Goal: Check status: Check status

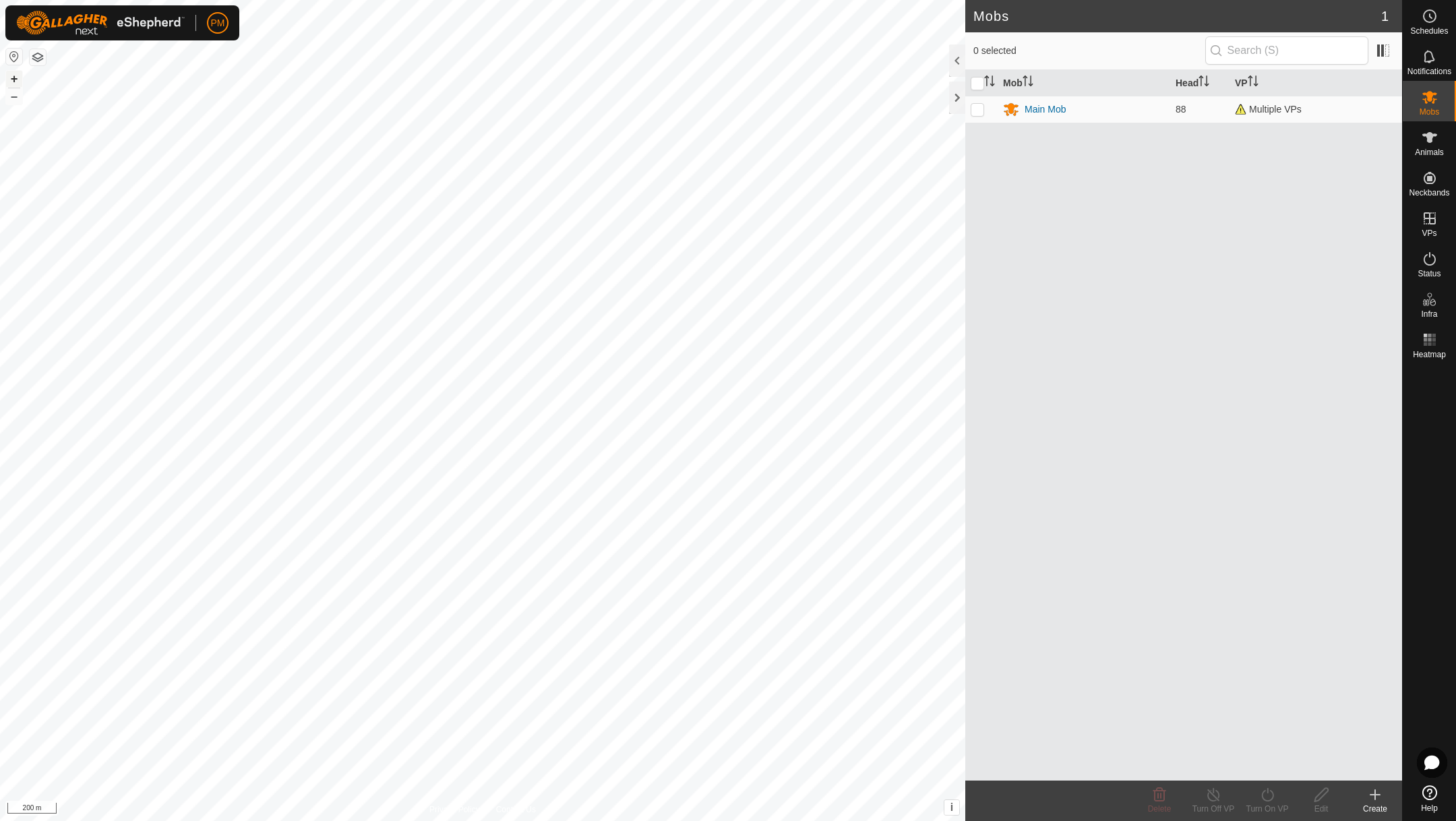
click at [14, 78] on button "+" at bounding box center [14, 79] width 16 height 16
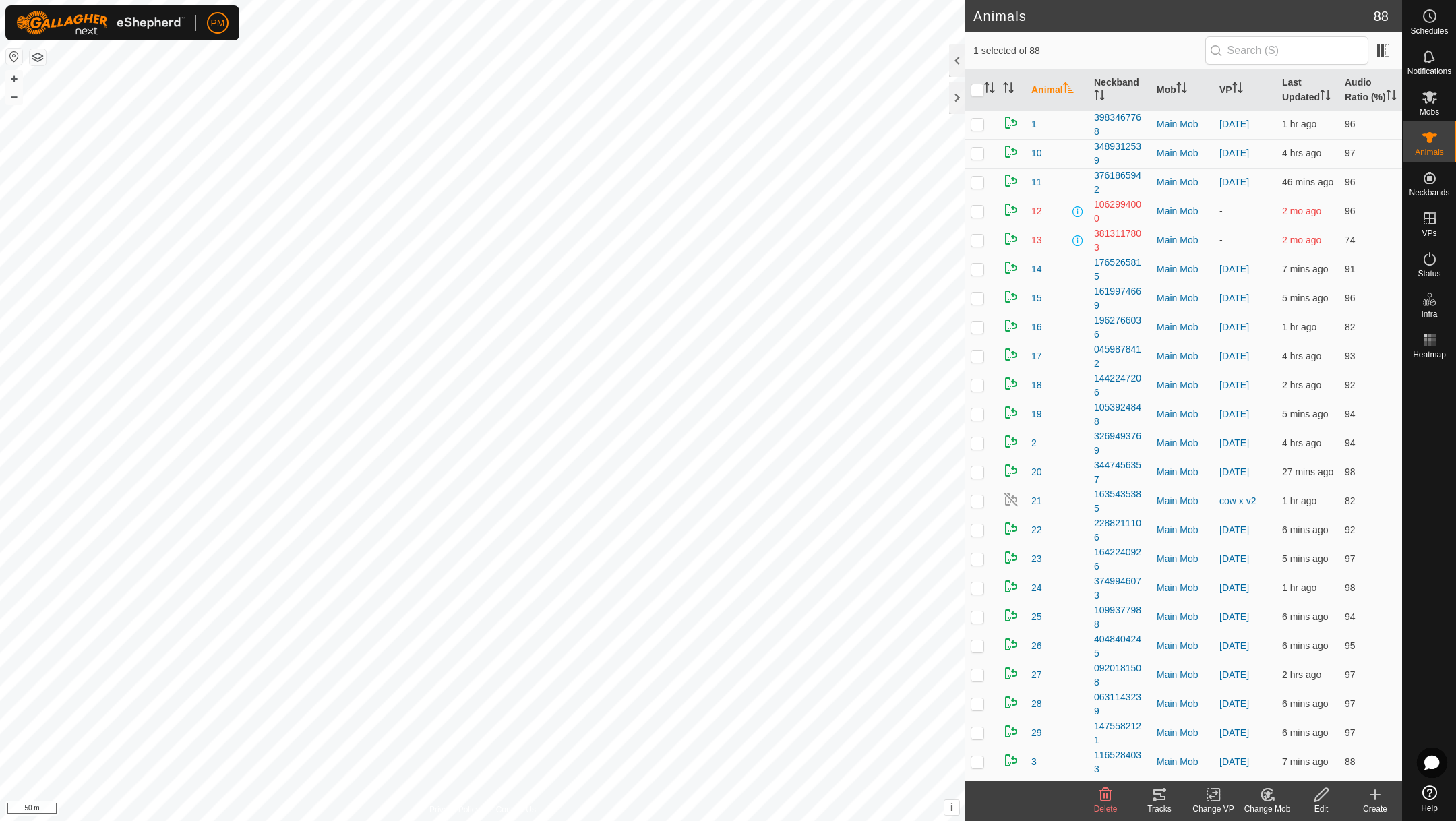
click at [1157, 794] on icon at bounding box center [1159, 795] width 12 height 11
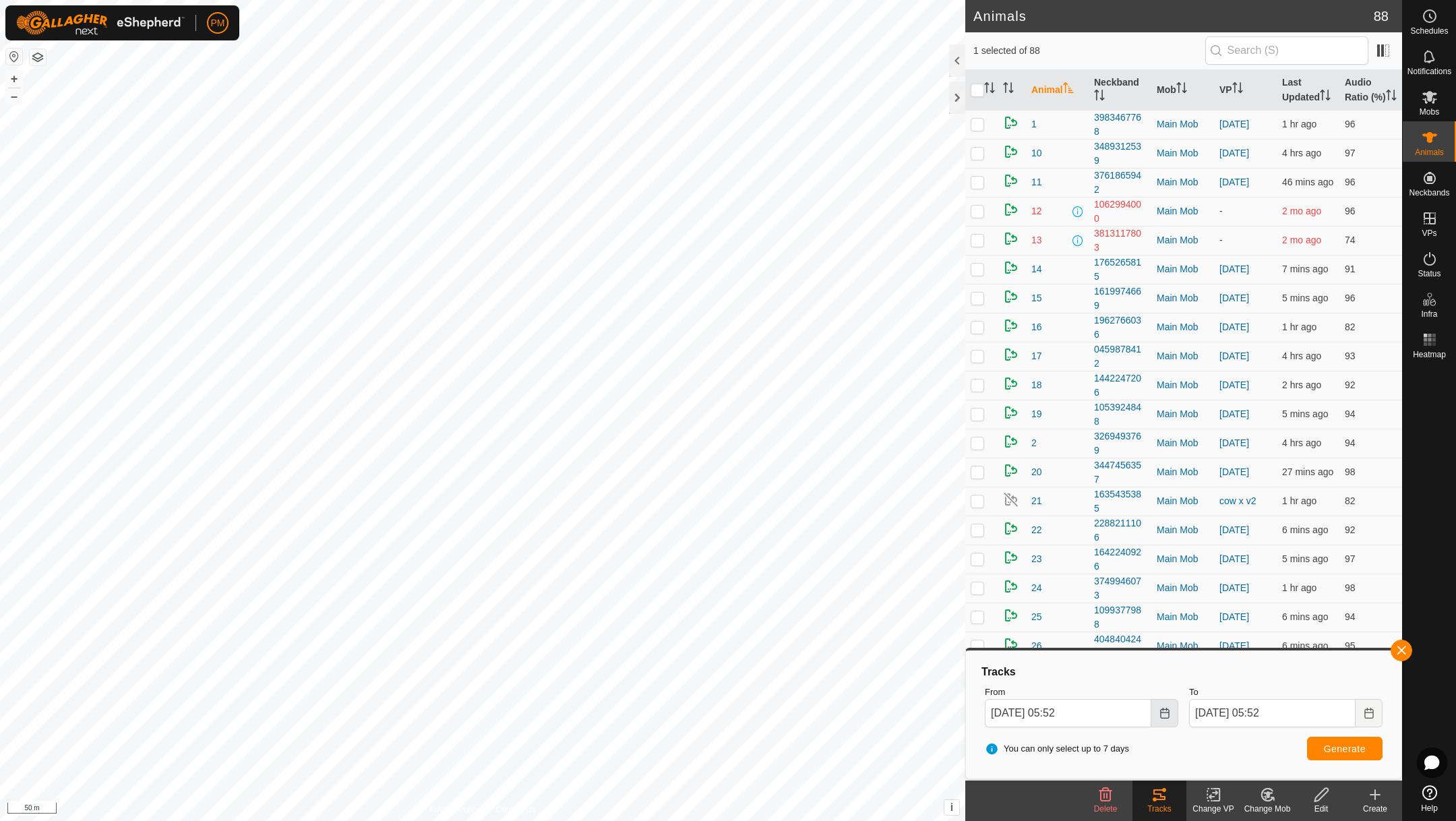
click at [1165, 710] on icon "Choose Date" at bounding box center [1165, 713] width 11 height 11
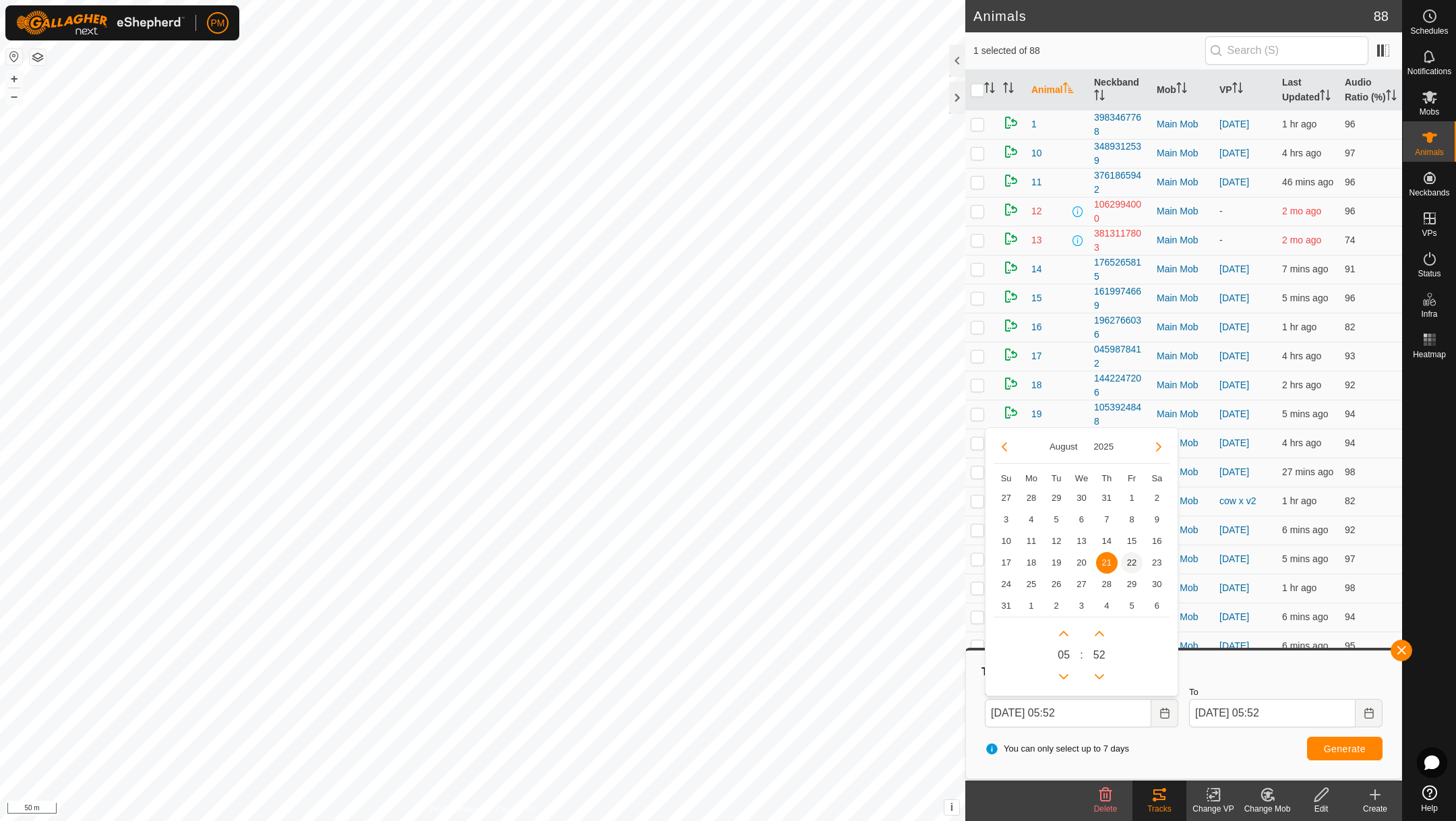
click at [1129, 565] on span "22" at bounding box center [1132, 563] width 22 height 22
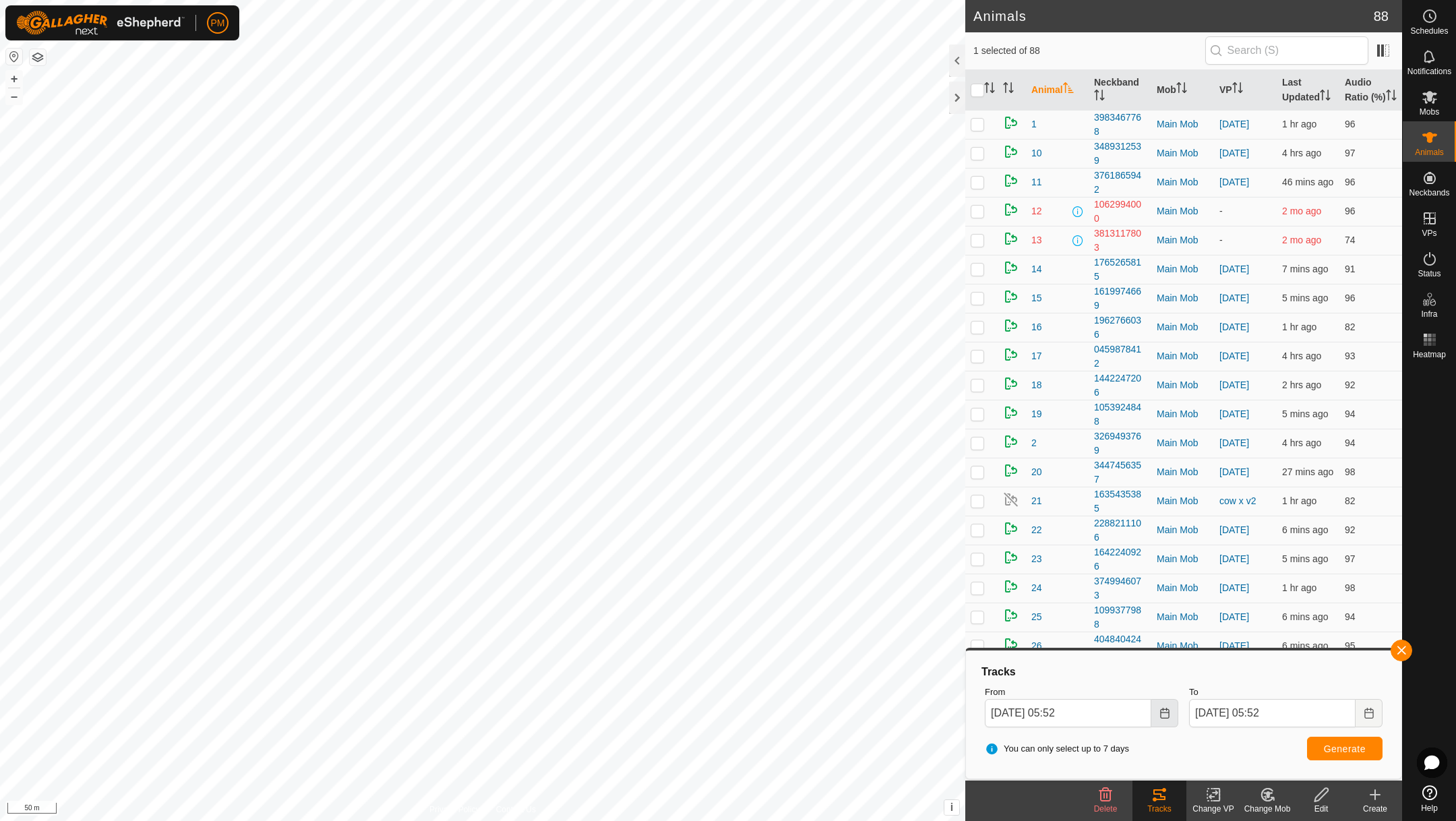
click at [1162, 713] on icon "Choose Date" at bounding box center [1165, 713] width 11 height 11
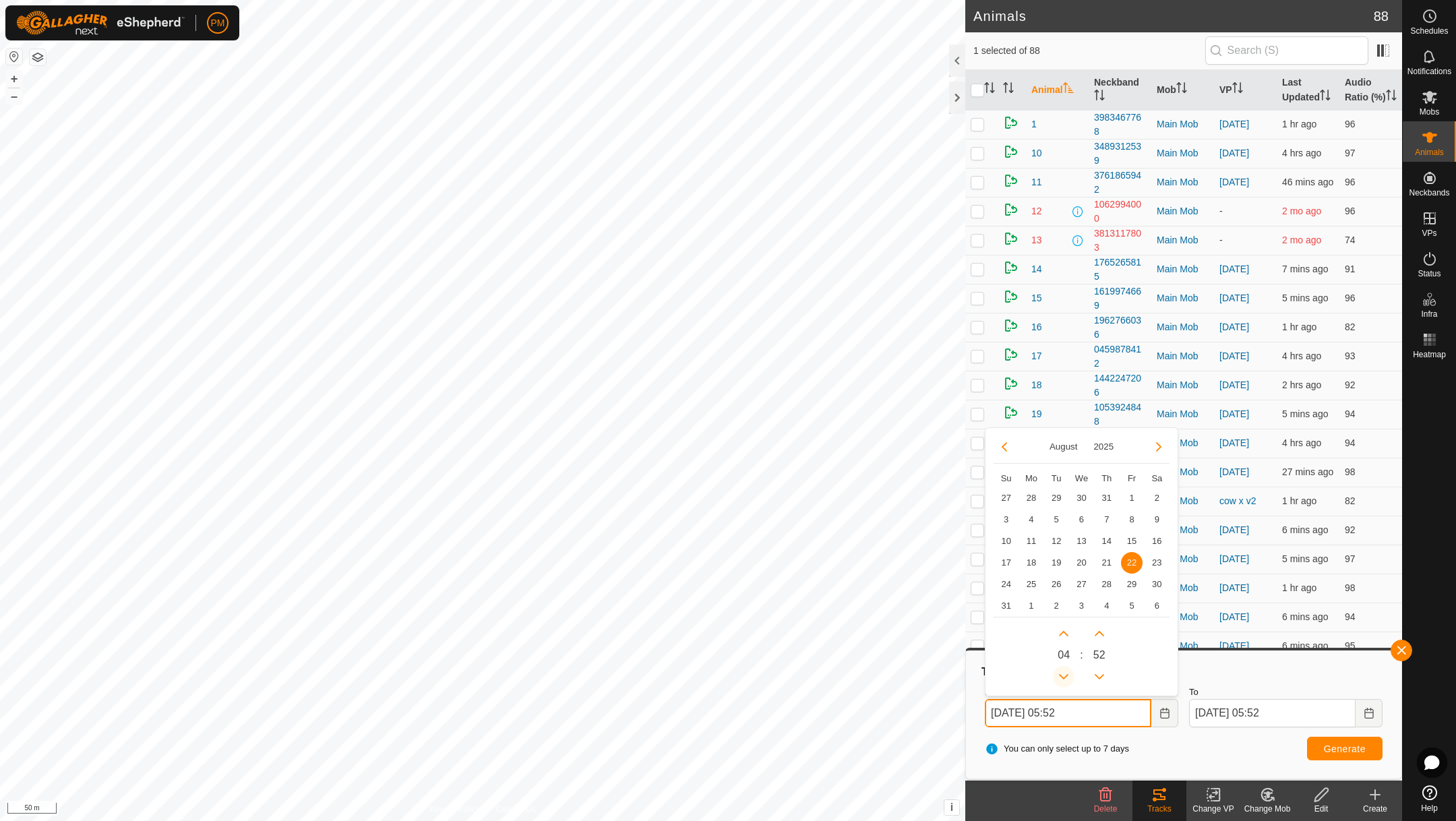
click at [1061, 676] on button "Previous Hour" at bounding box center [1064, 677] width 22 height 22
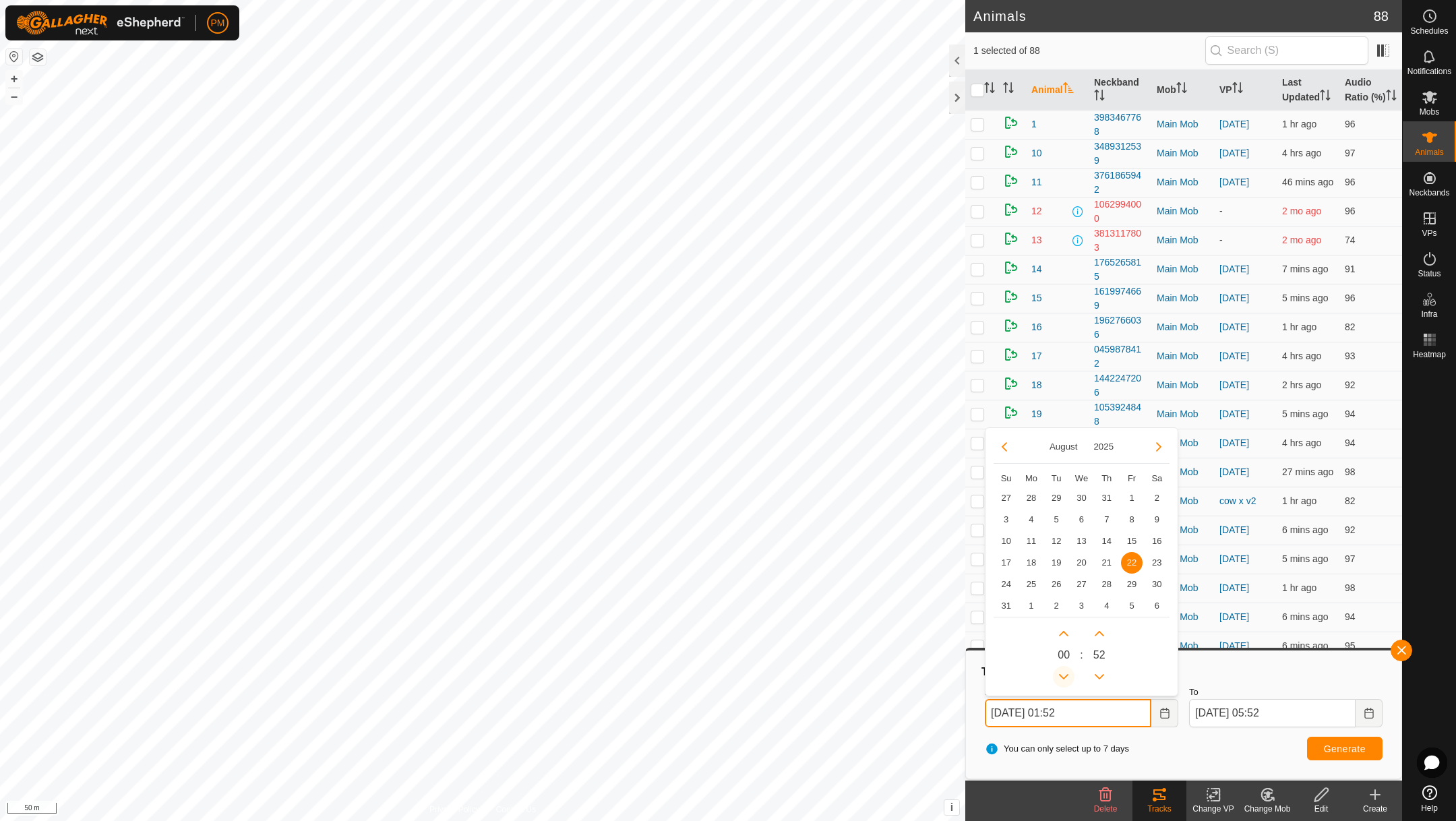
type input "[DATE] 00:52"
click at [1339, 746] on span "Generate" at bounding box center [1344, 749] width 42 height 11
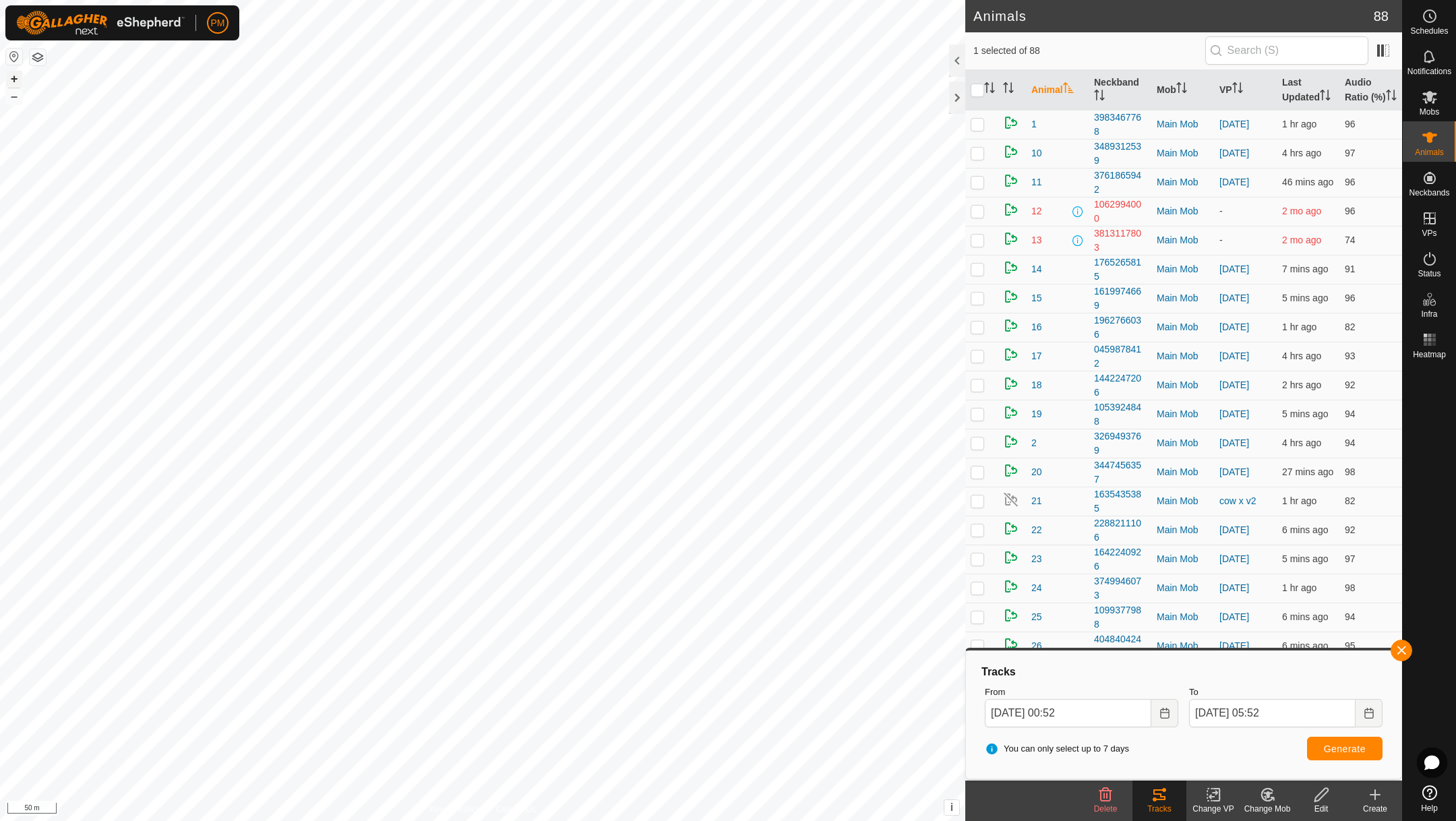
click at [17, 71] on button "+" at bounding box center [14, 79] width 16 height 16
click at [18, 71] on button "+" at bounding box center [14, 79] width 16 height 16
click at [1397, 643] on button "button" at bounding box center [1401, 650] width 22 height 22
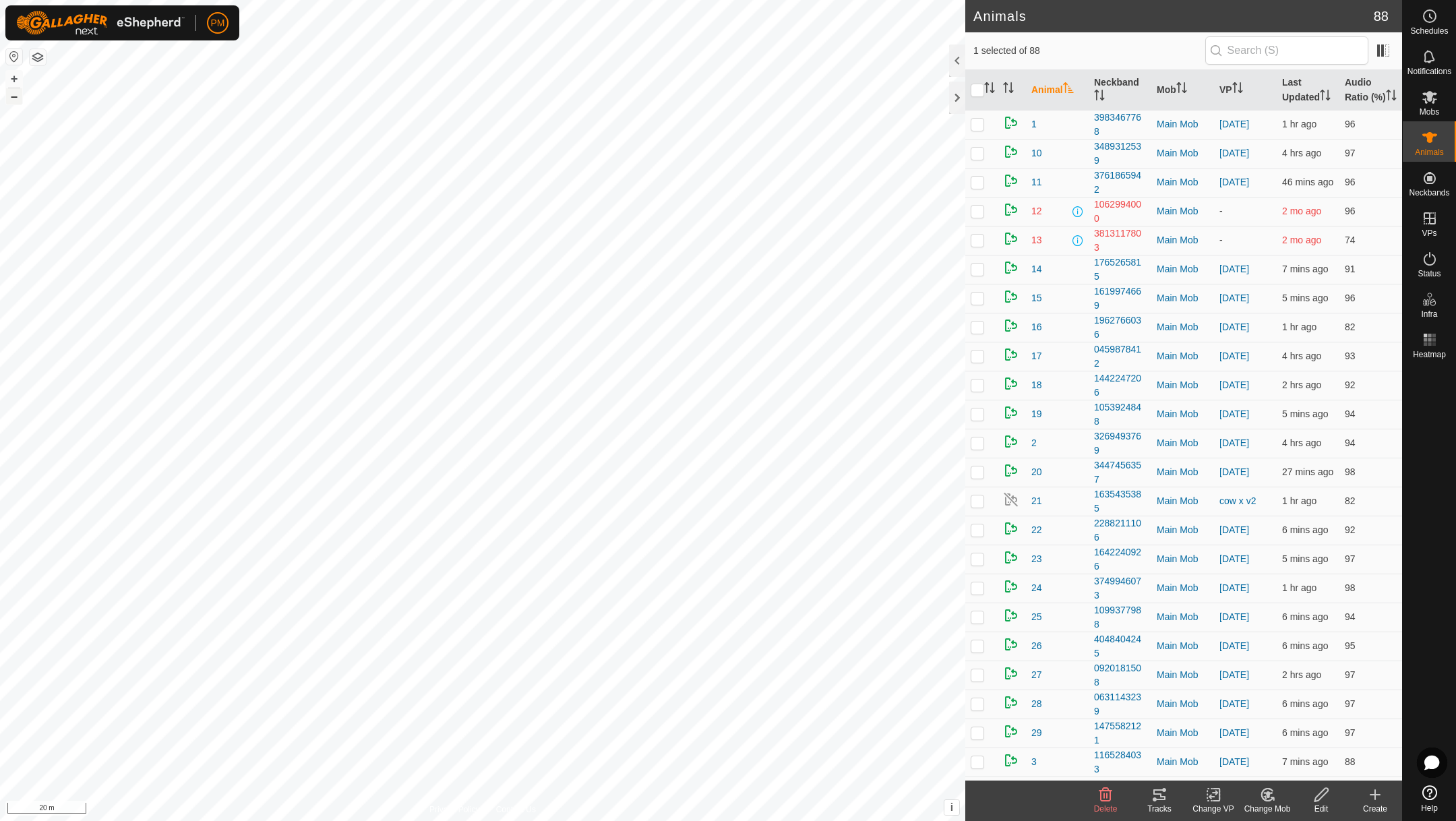
click at [16, 96] on button "–" at bounding box center [14, 96] width 16 height 16
click at [16, 98] on button "–" at bounding box center [14, 96] width 16 height 16
click at [1169, 798] on tracks-svg-icon at bounding box center [1159, 795] width 54 height 16
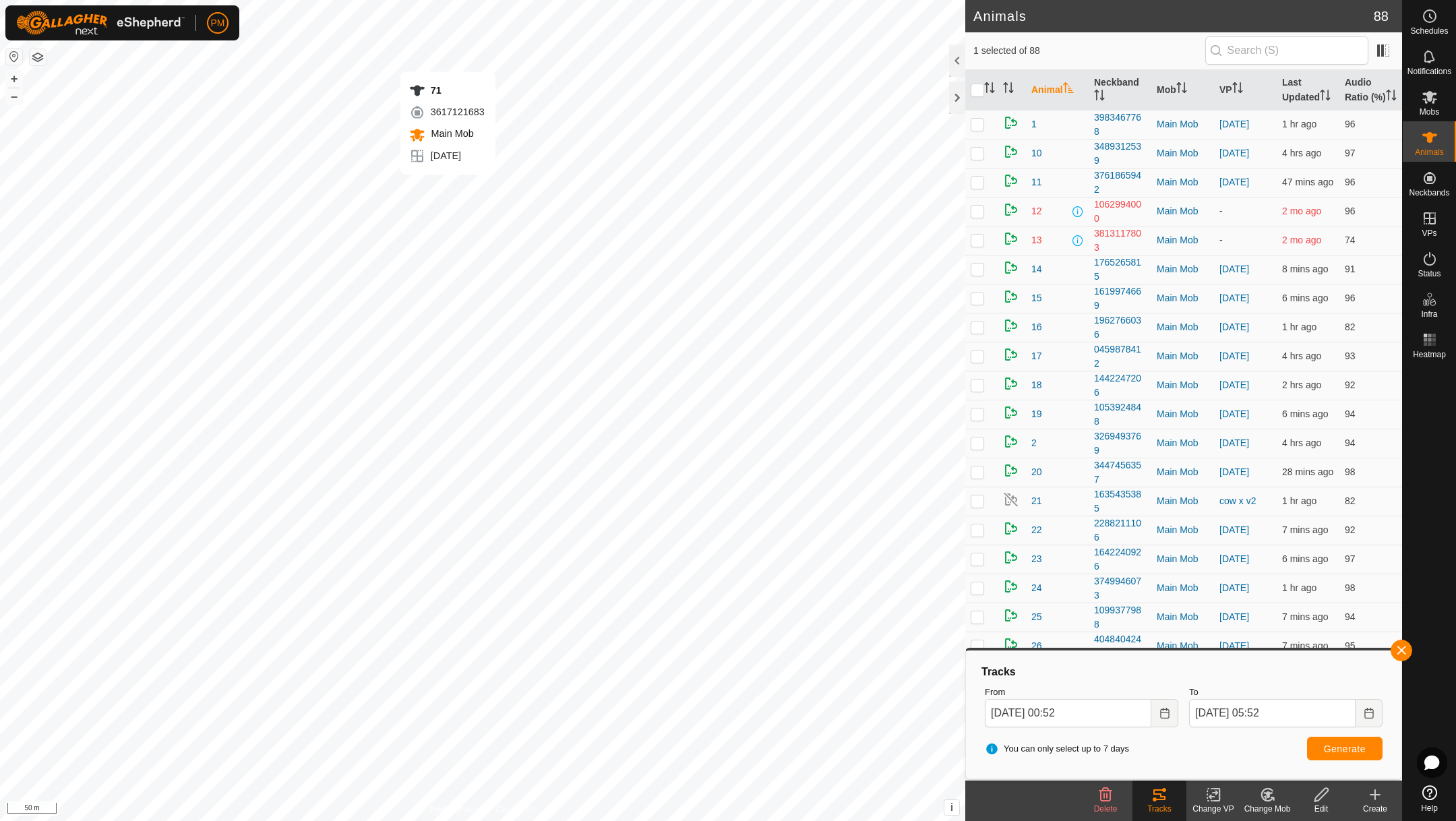
checkbox input "true"
checkbox input "false"
click at [1347, 745] on span "Generate" at bounding box center [1344, 749] width 42 height 11
click at [1165, 704] on button "Choose Date" at bounding box center [1165, 712] width 27 height 28
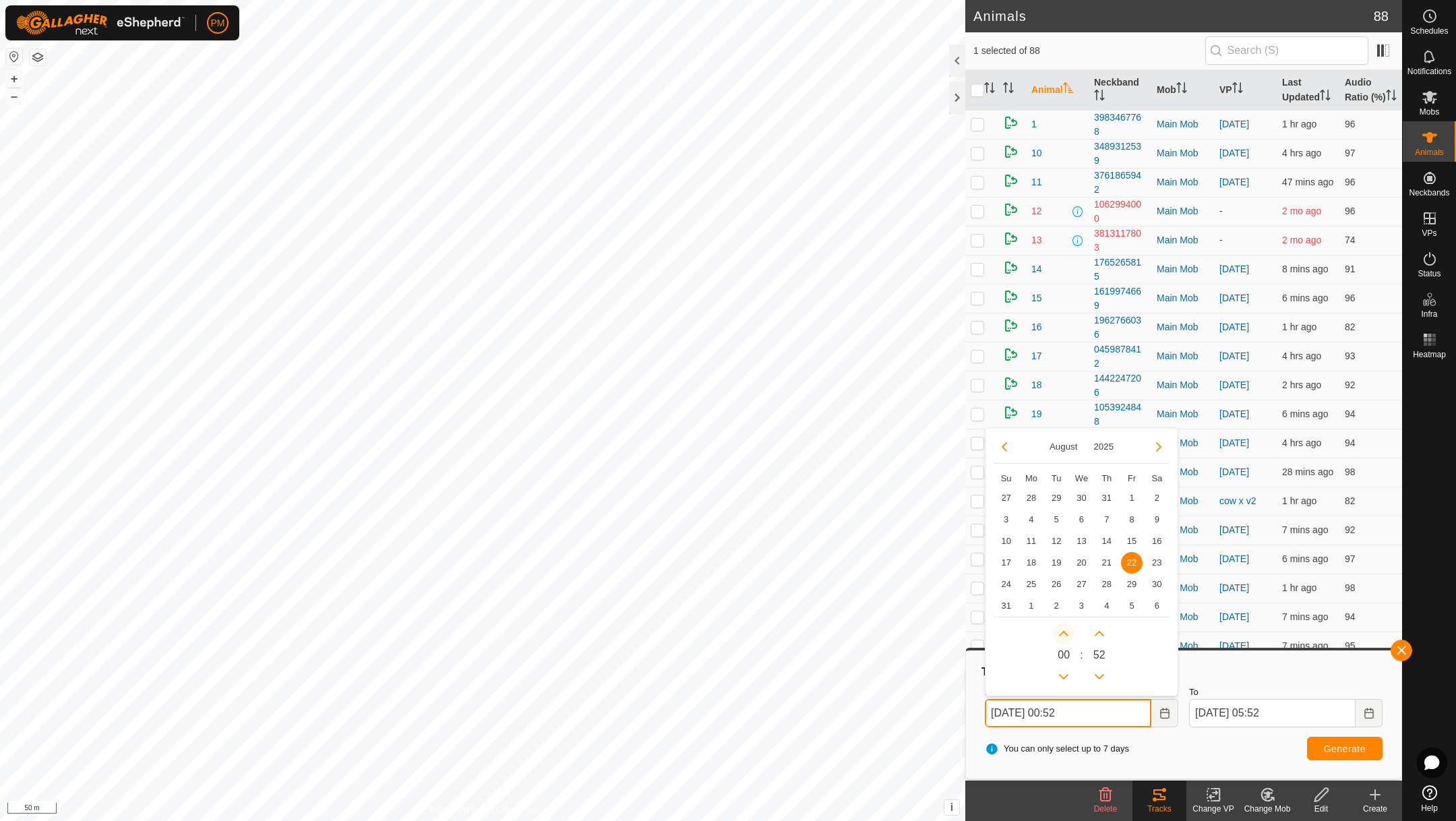
click at [1064, 633] on button "Next Hour" at bounding box center [1064, 634] width 22 height 22
type input "[DATE] 03:52"
click at [1334, 747] on span "Generate" at bounding box center [1344, 749] width 42 height 11
